Goal: Find specific page/section: Find specific page/section

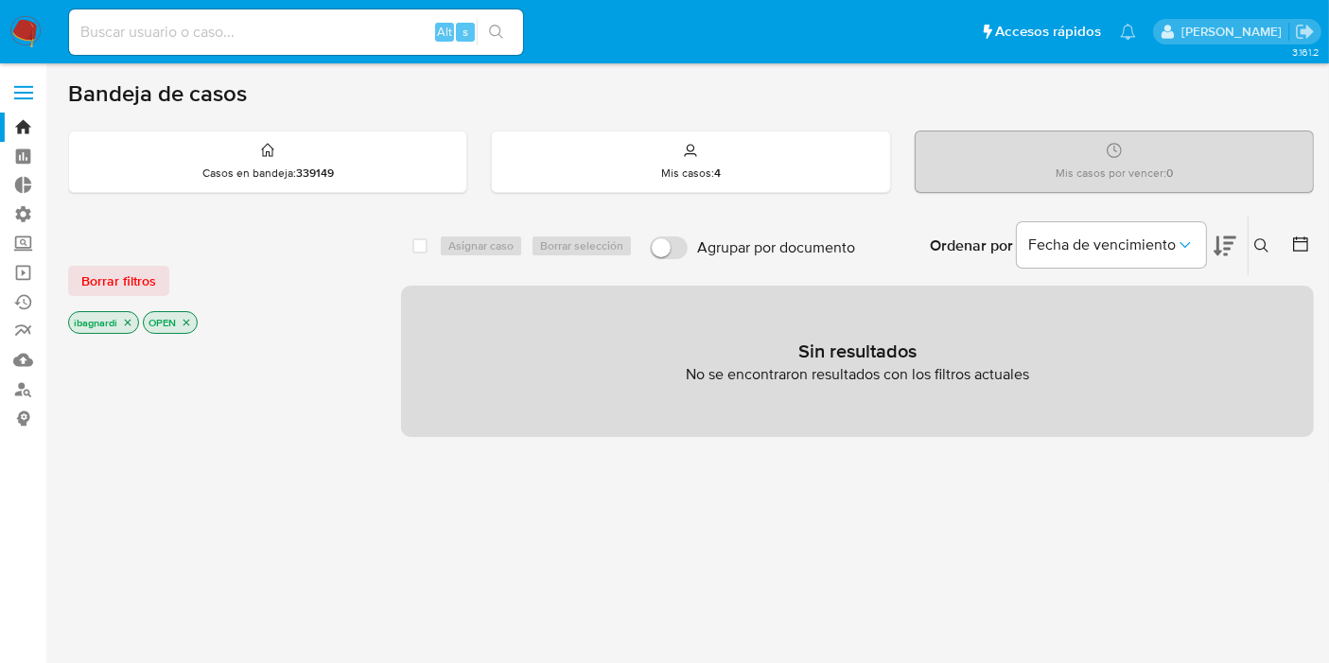
click at [221, 39] on input at bounding box center [296, 32] width 454 height 25
paste input "655762973"
type input "655762973"
click at [497, 30] on icon "search-icon" at bounding box center [496, 32] width 15 height 15
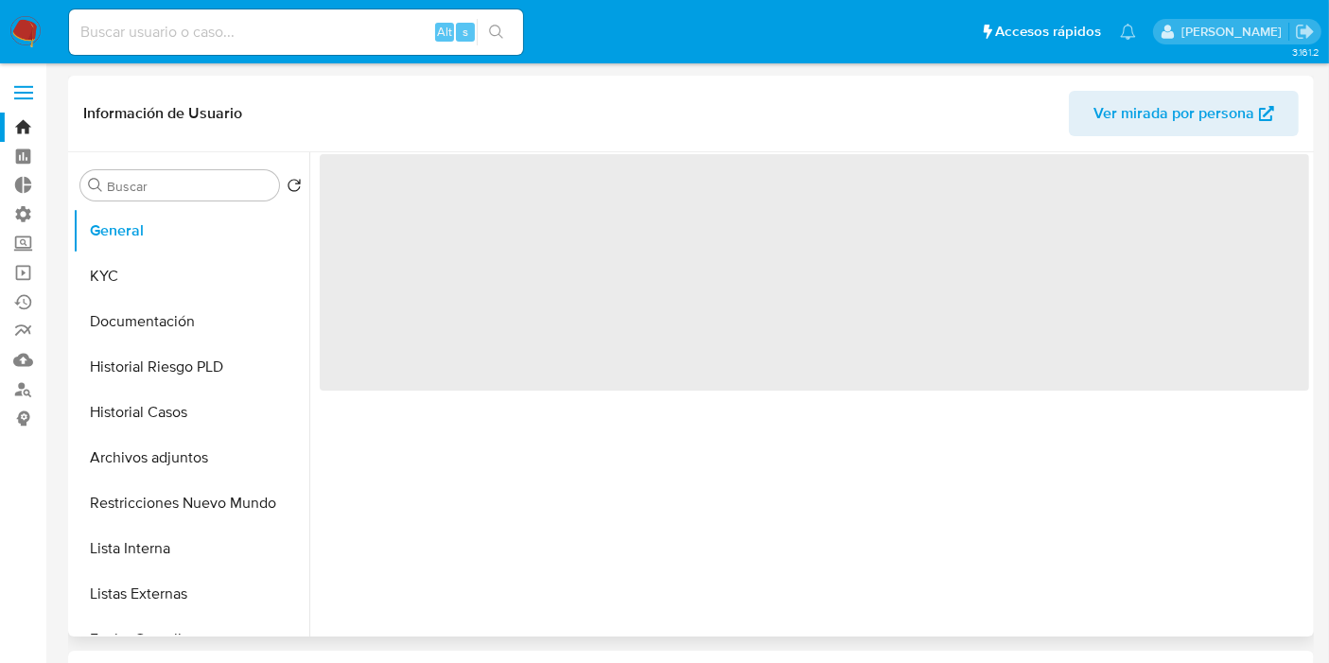
click at [175, 321] on button "Documentación" at bounding box center [191, 321] width 237 height 45
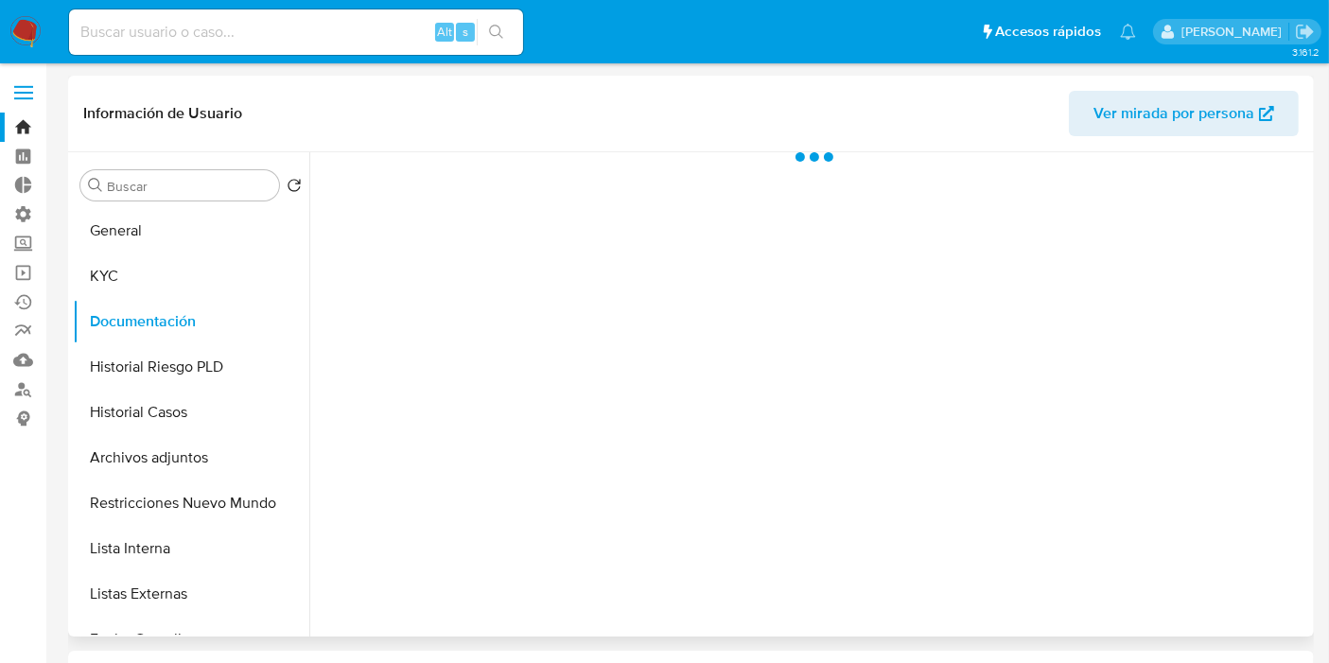
select select "10"
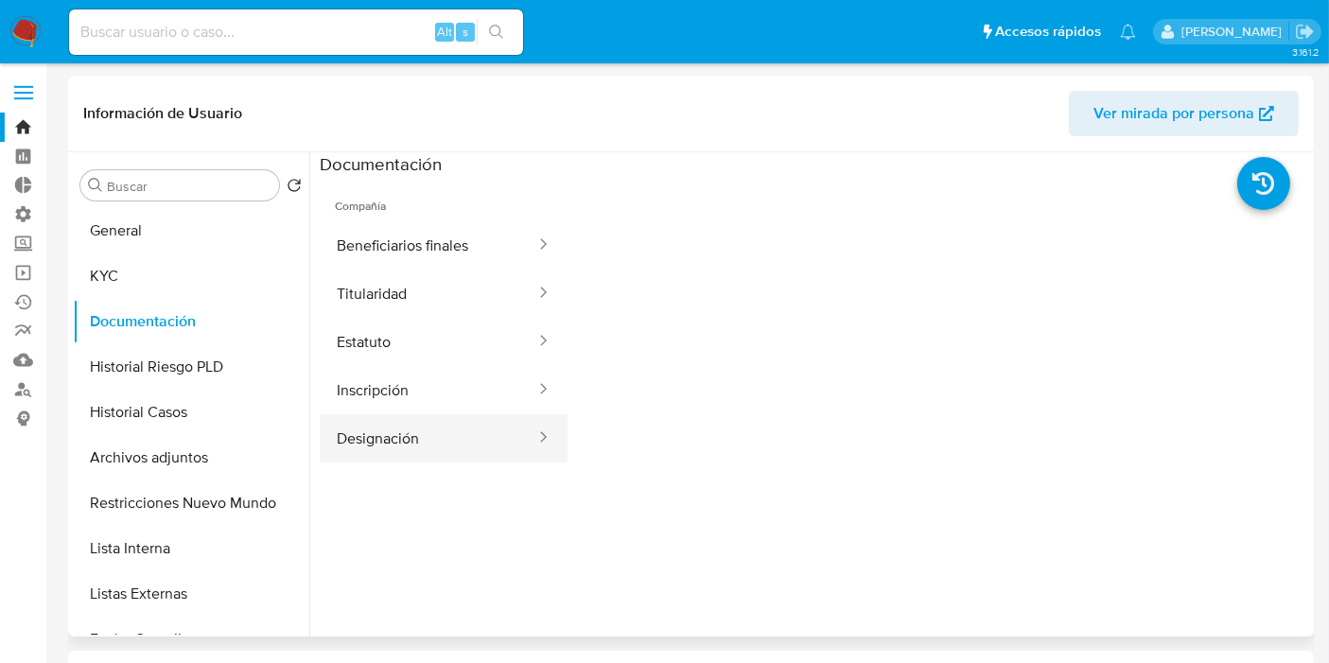
click at [438, 447] on button "Designación" at bounding box center [429, 438] width 218 height 48
